Goal: Check status: Check status

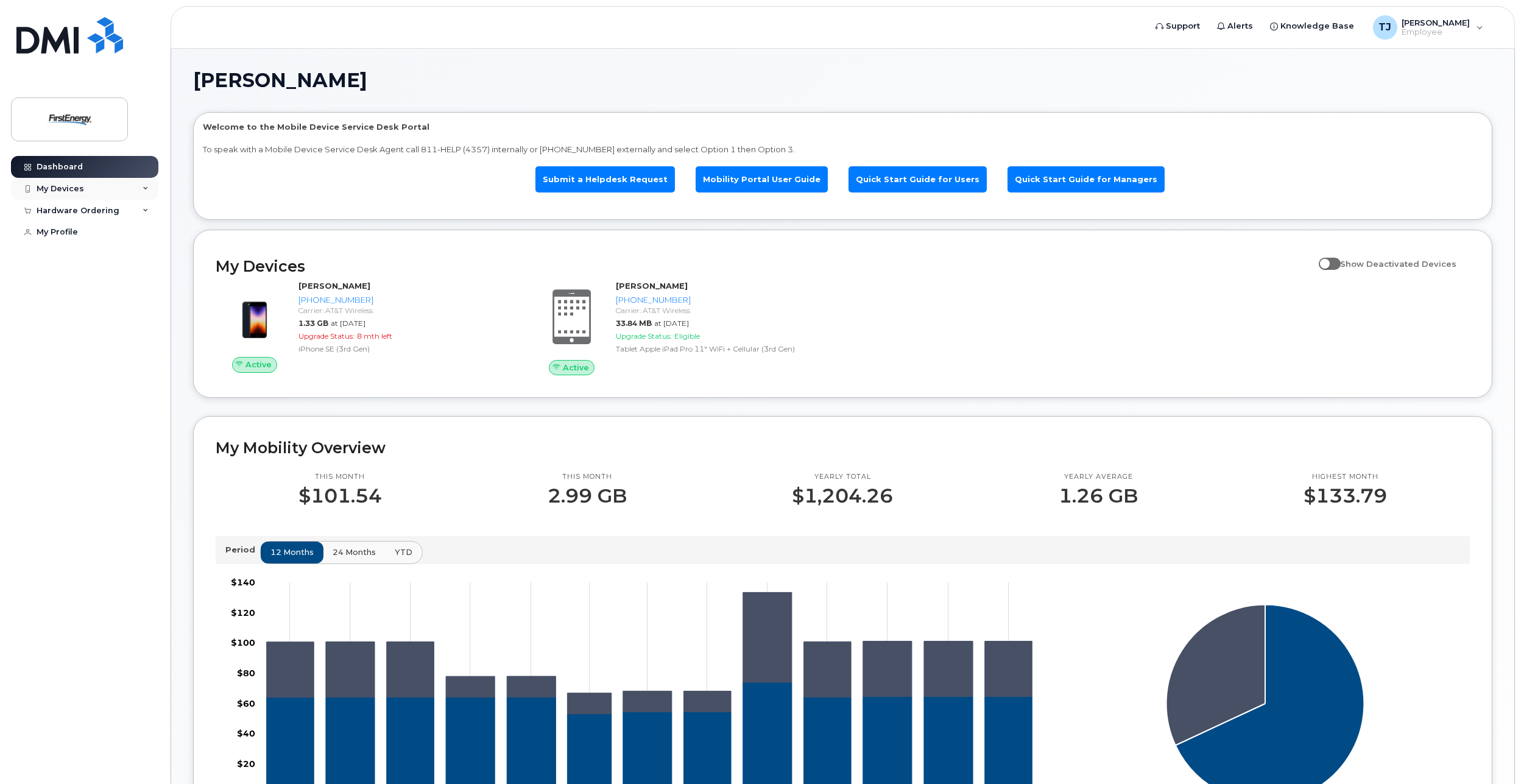
click at [142, 187] on icon at bounding box center [145, 189] width 6 height 6
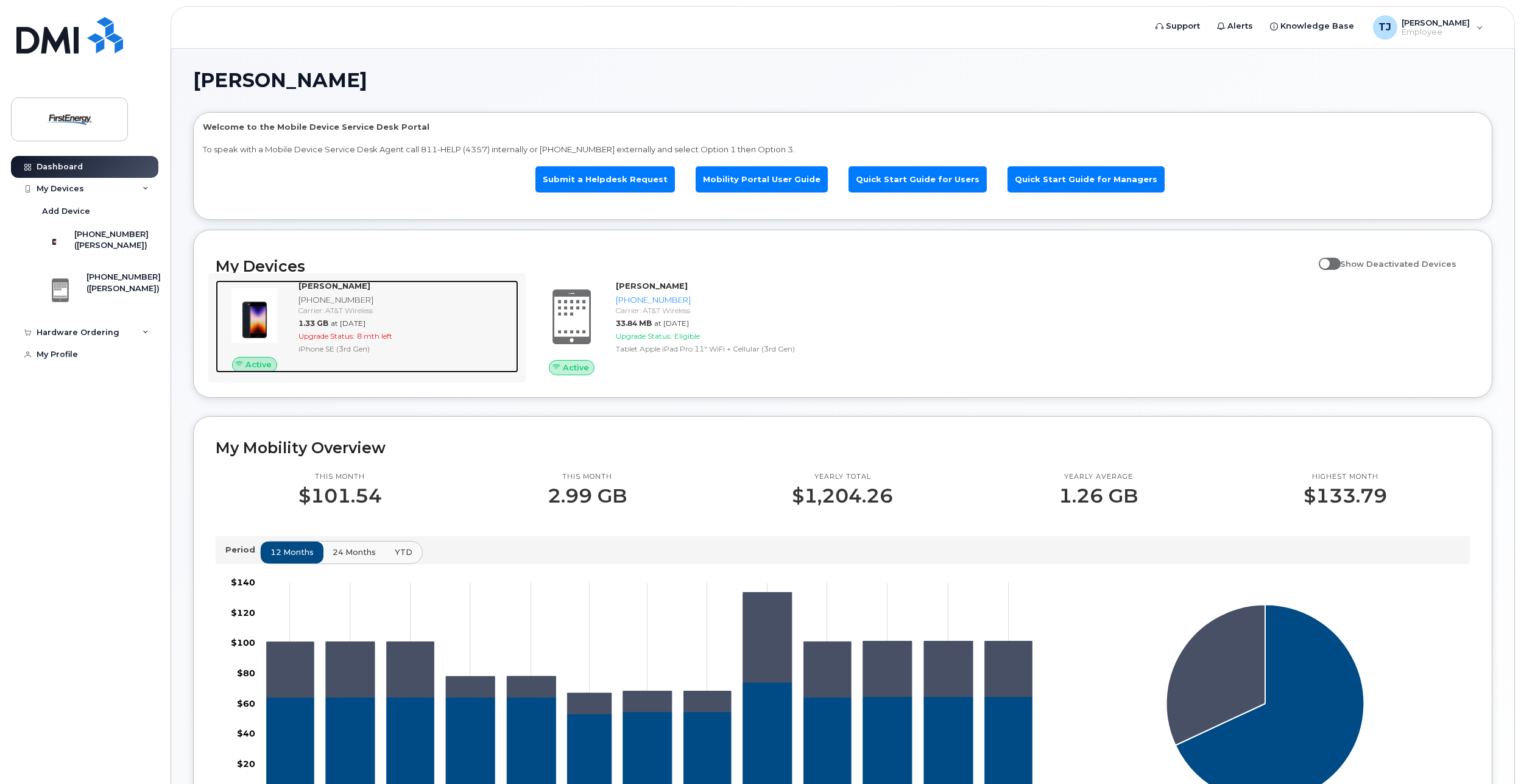
click at [325, 338] on span "Upgrade Status:" at bounding box center [326, 336] width 56 height 9
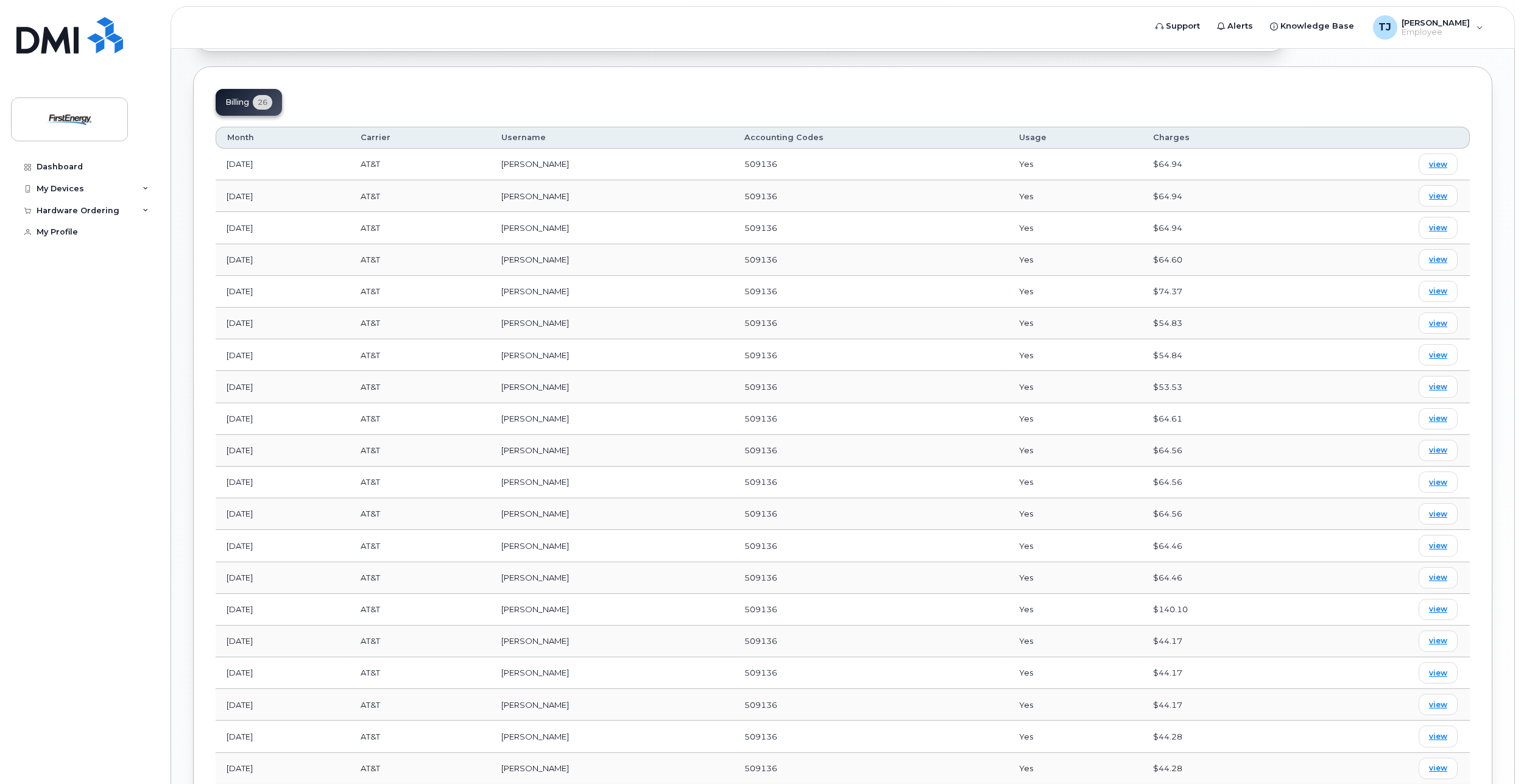
scroll to position [548, 0]
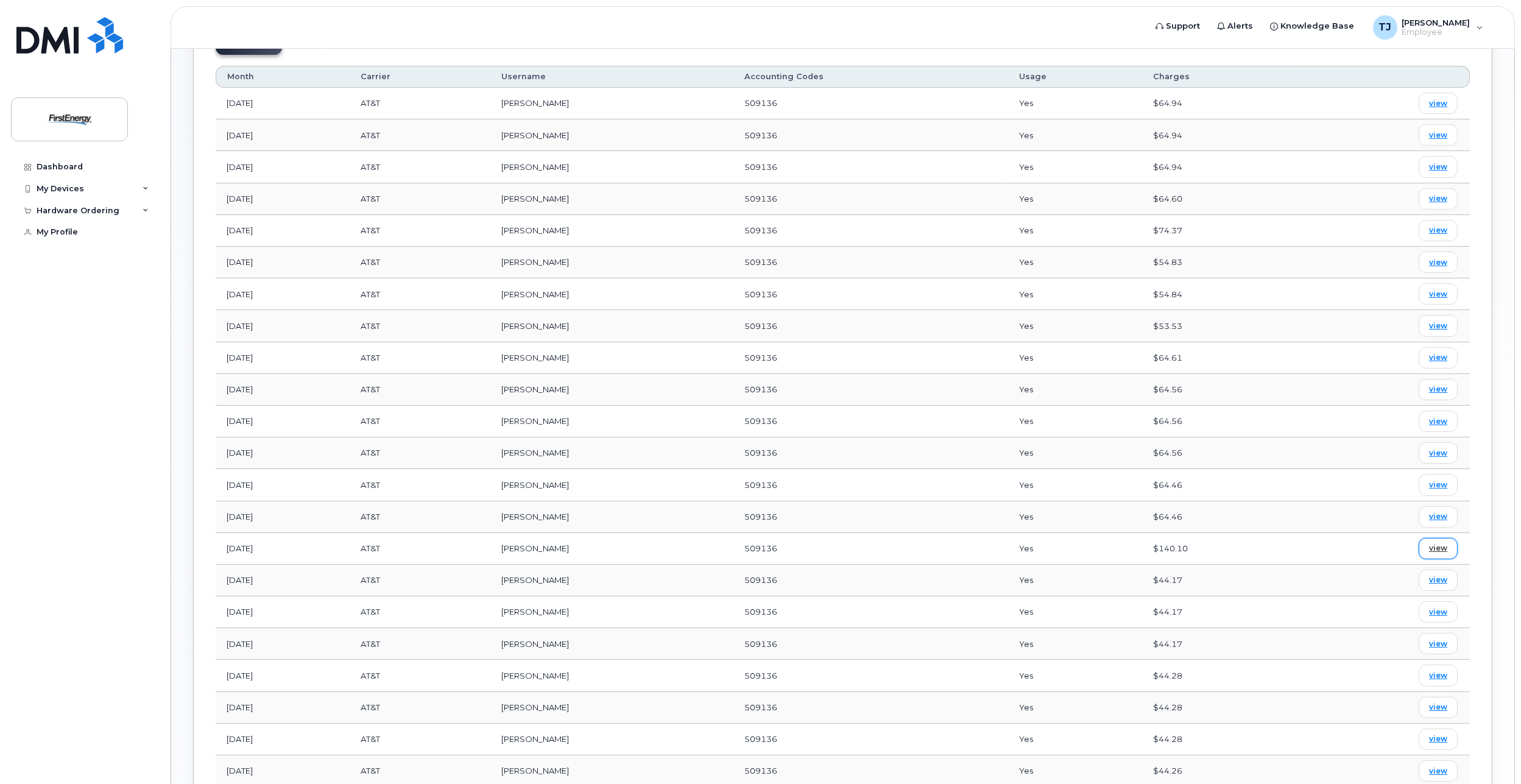
click at [1440, 545] on span "view" at bounding box center [1438, 548] width 18 height 11
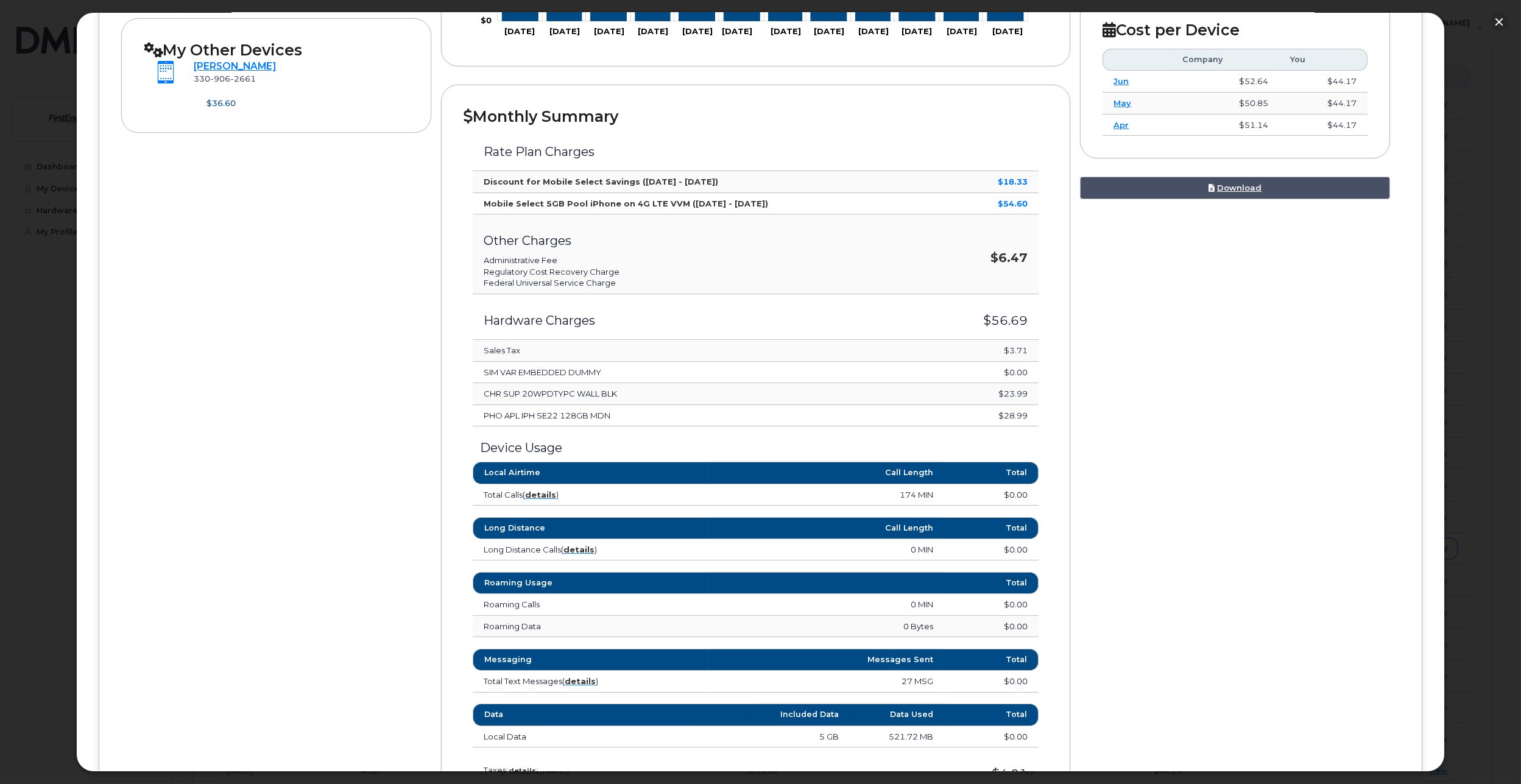
scroll to position [372, 0]
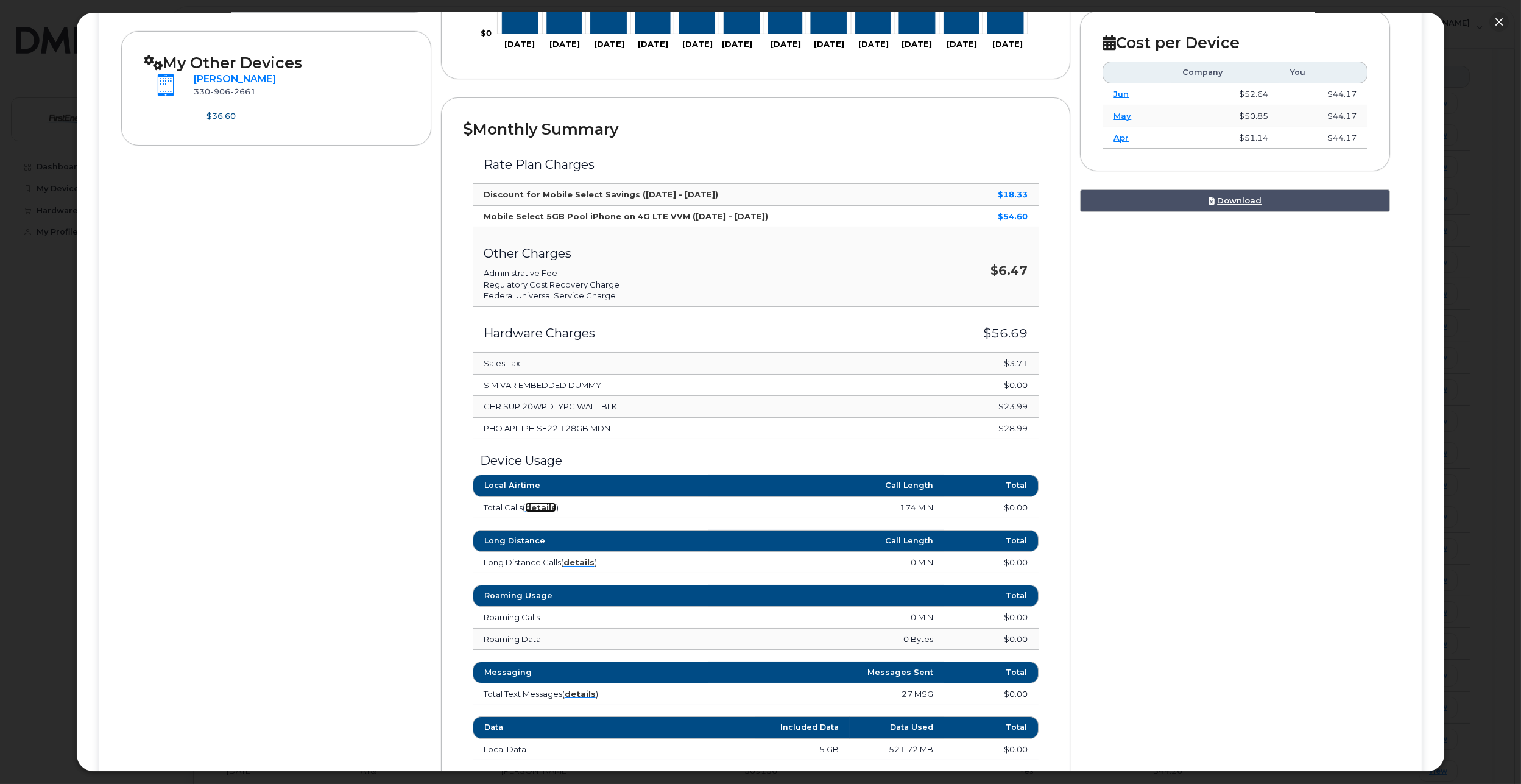
click at [546, 509] on strong "details" at bounding box center [541, 508] width 31 height 10
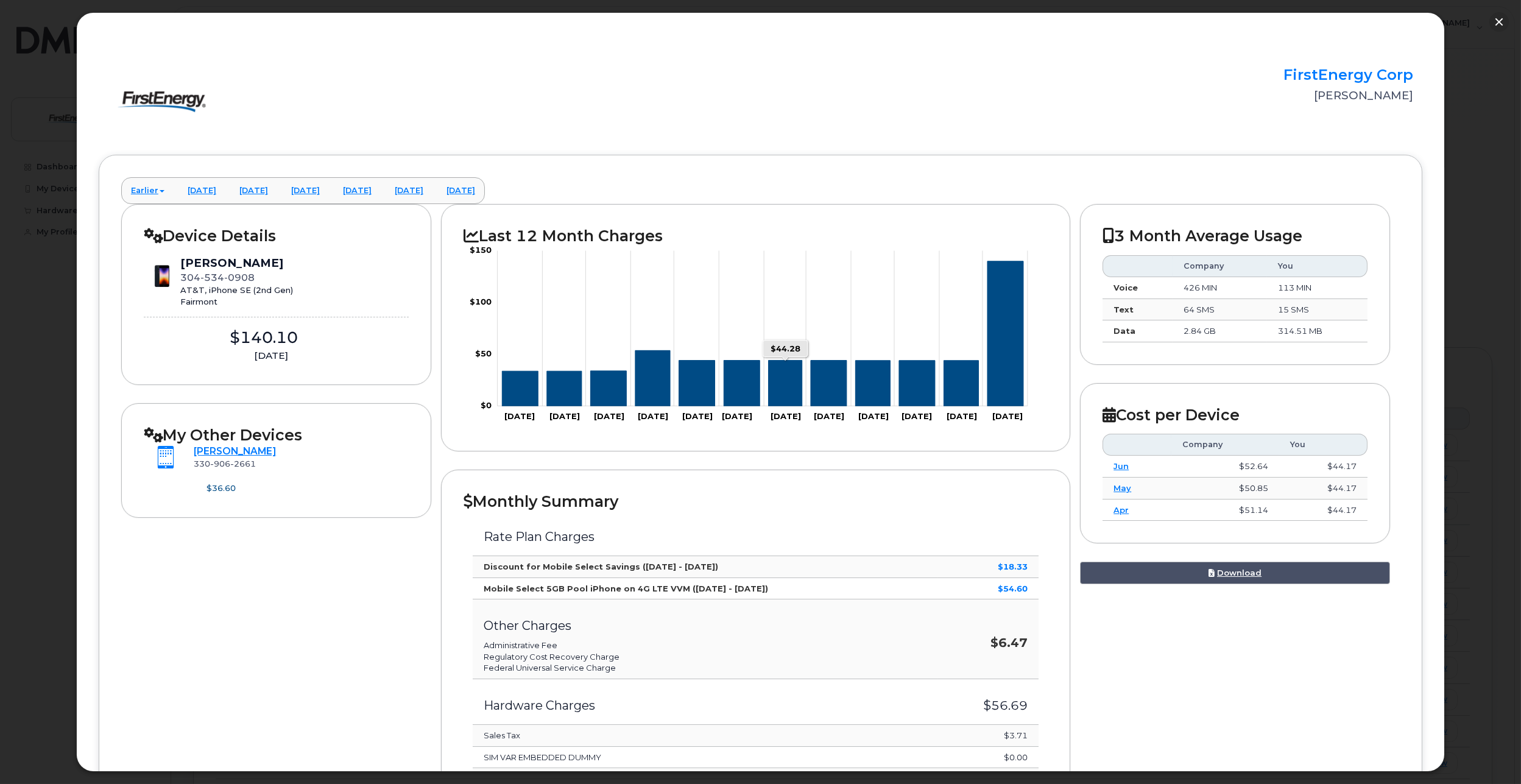
scroll to position [183, 0]
click at [1497, 24] on button "button" at bounding box center [1499, 21] width 19 height 19
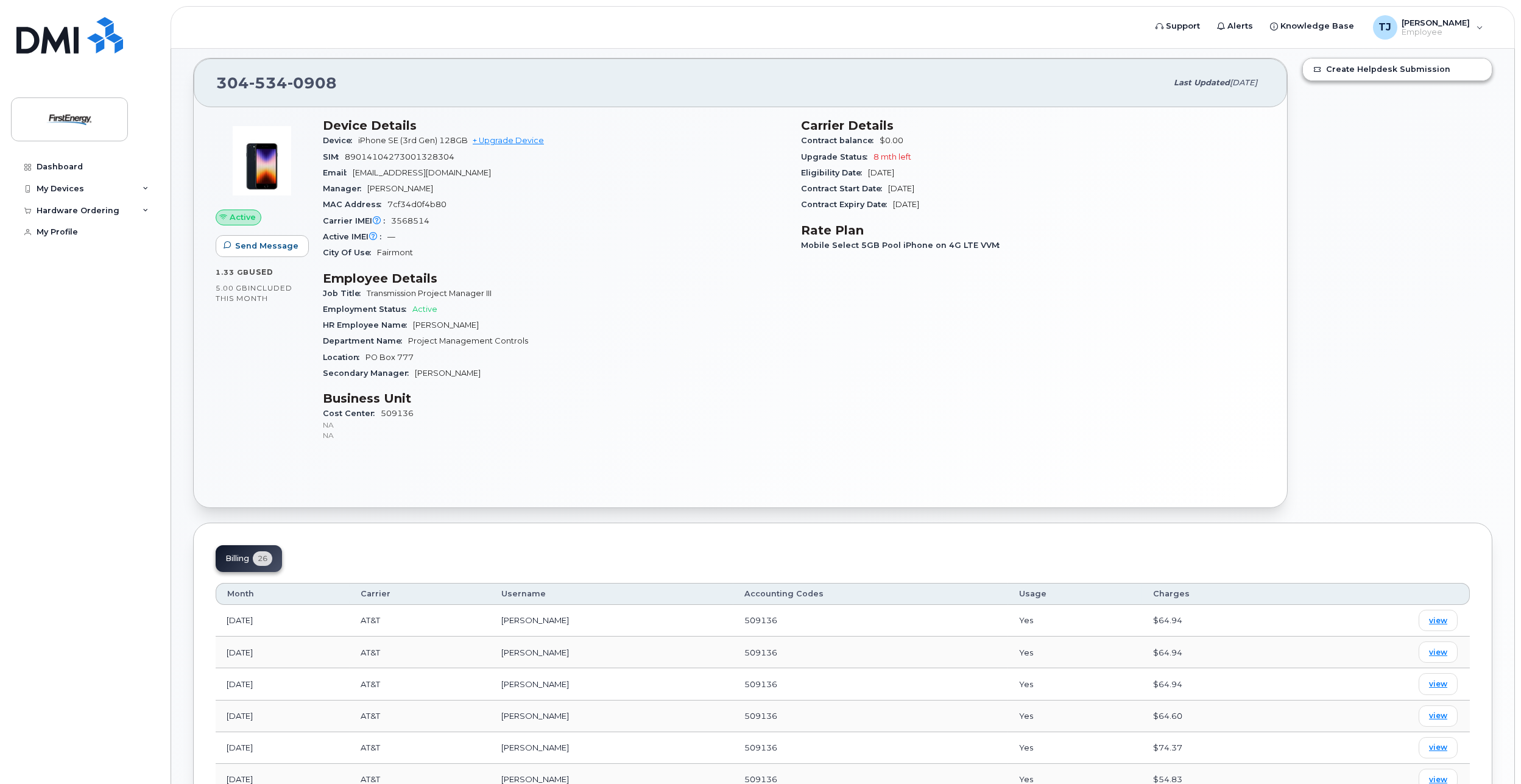
scroll to position [0, 0]
